Goal: Find specific page/section: Find specific page/section

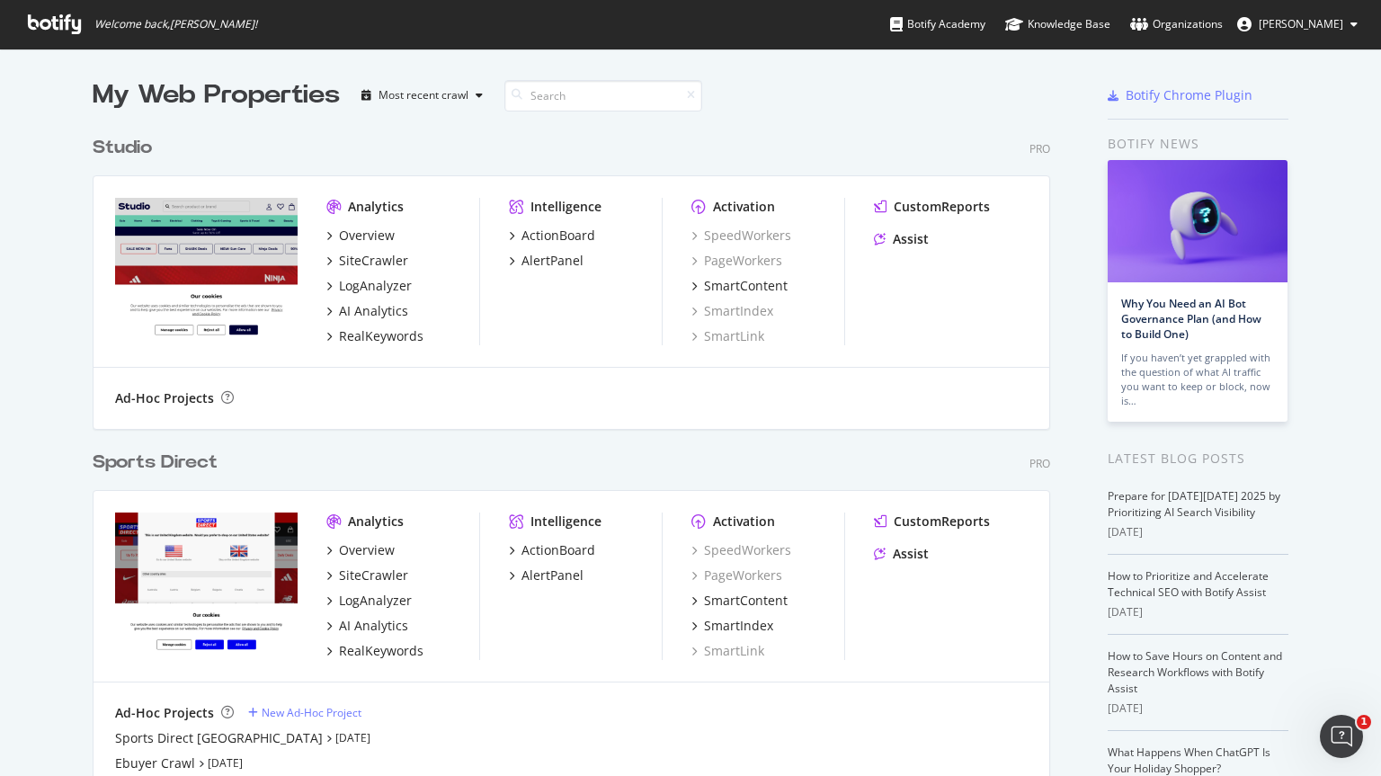
click at [151, 462] on div "Sports Direct" at bounding box center [155, 462] width 125 height 26
